Goal: Information Seeking & Learning: Learn about a topic

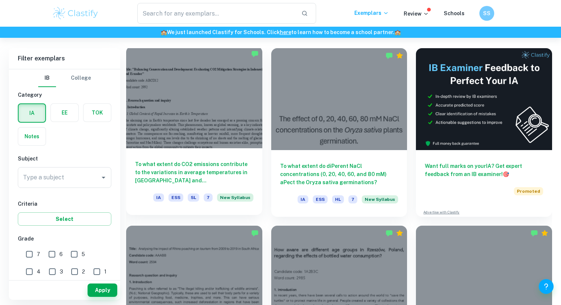
scroll to position [218, 0]
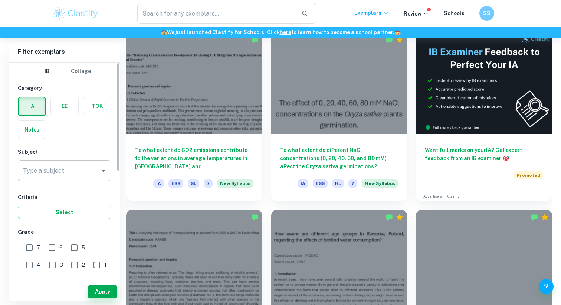
click at [72, 176] on input "Type a subject" at bounding box center [59, 171] width 76 height 14
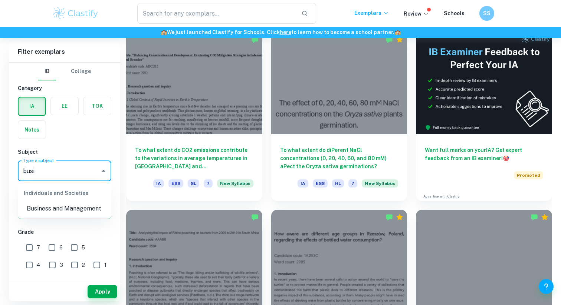
click at [70, 209] on li "Business and Management" at bounding box center [65, 208] width 94 height 13
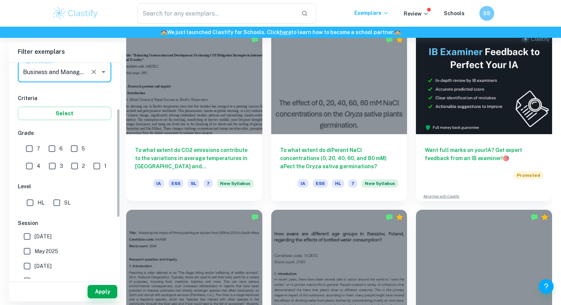
scroll to position [108, 0]
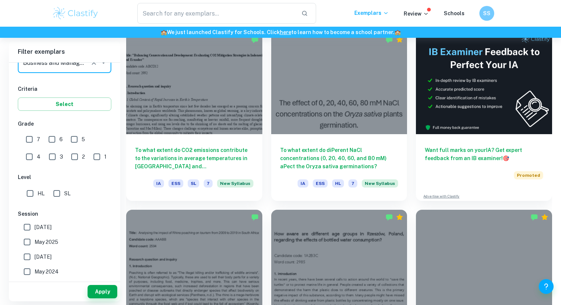
type input "Business and Management"
click at [33, 193] on input "HL" at bounding box center [30, 193] width 15 height 15
checkbox input "true"
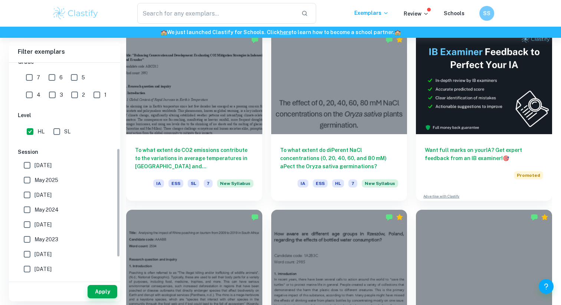
scroll to position [94, 0]
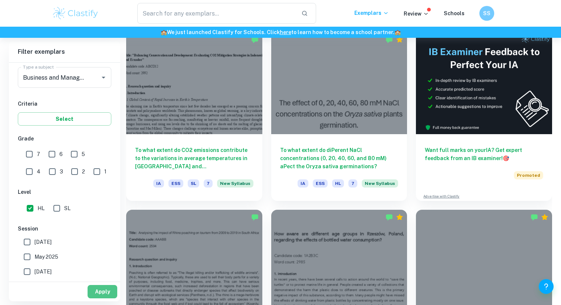
click at [102, 291] on button "Apply" at bounding box center [103, 291] width 30 height 13
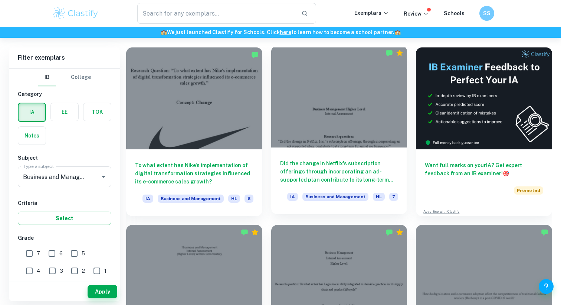
scroll to position [203, 0]
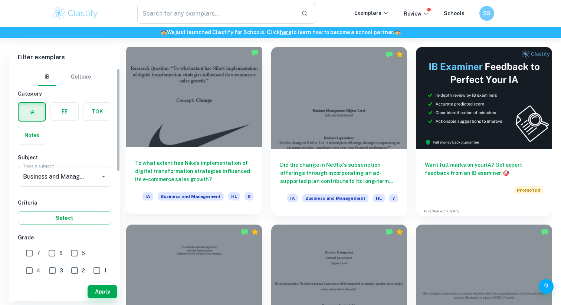
click at [150, 108] on div at bounding box center [194, 96] width 136 height 102
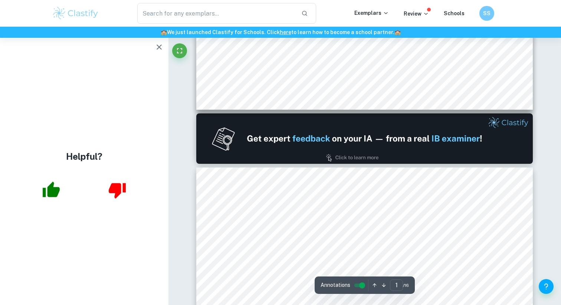
type input "2"
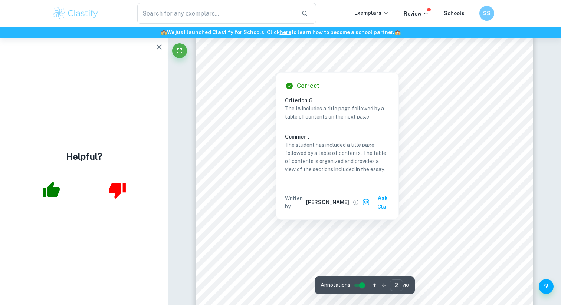
scroll to position [519, 0]
